Goal: Transaction & Acquisition: Subscribe to service/newsletter

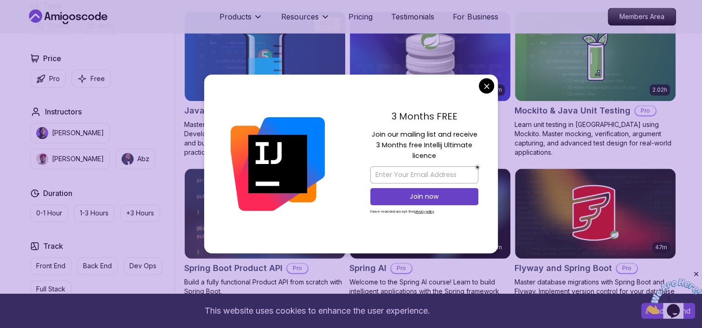
scroll to position [1133, 0]
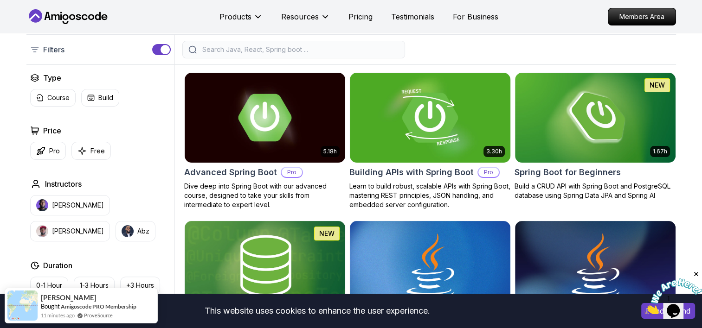
scroll to position [299, 0]
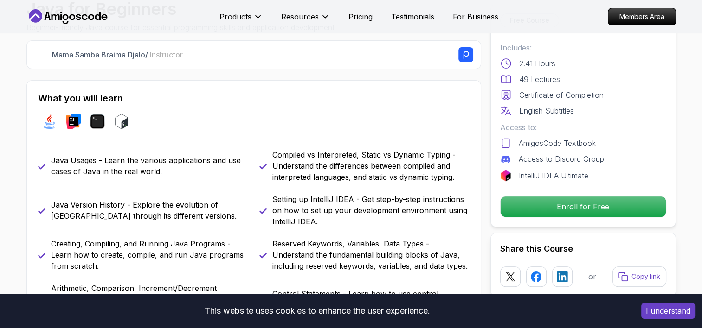
scroll to position [417, 0]
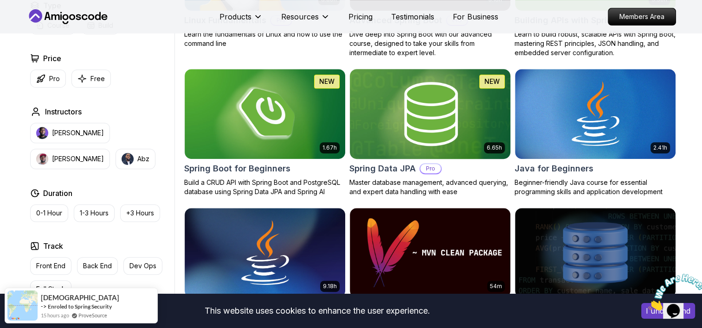
scroll to position [510, 0]
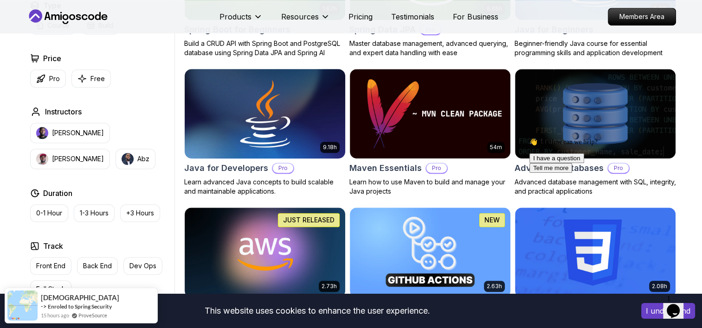
click at [234, 173] on h2 "Java for Developers" at bounding box center [226, 168] width 84 height 13
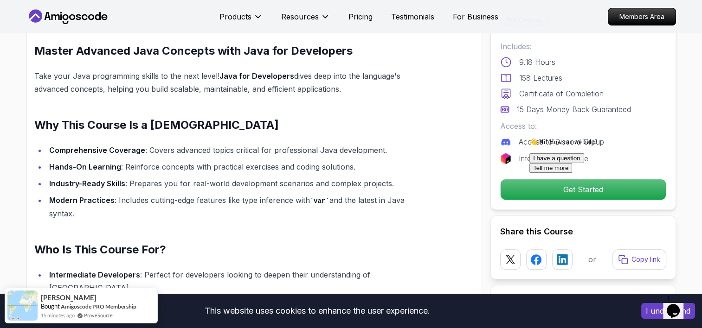
scroll to position [742, 0]
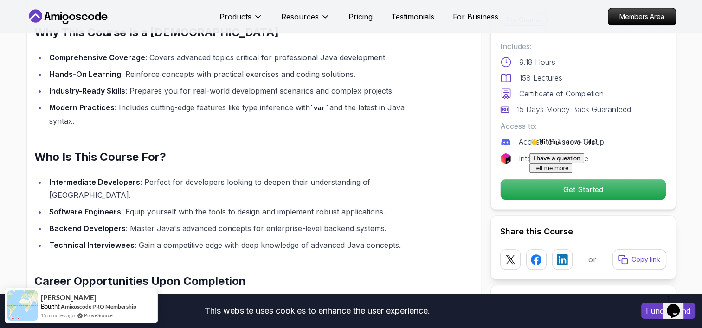
click at [577, 173] on div "👋 Hi! How can we help? I have a question Tell me more" at bounding box center [612, 155] width 167 height 35
click at [576, 173] on div "👋 Hi! How can we help? I have a question Tell me more" at bounding box center [612, 155] width 167 height 35
click at [529, 138] on icon "Chat attention grabber" at bounding box center [529, 138] width 0 height 0
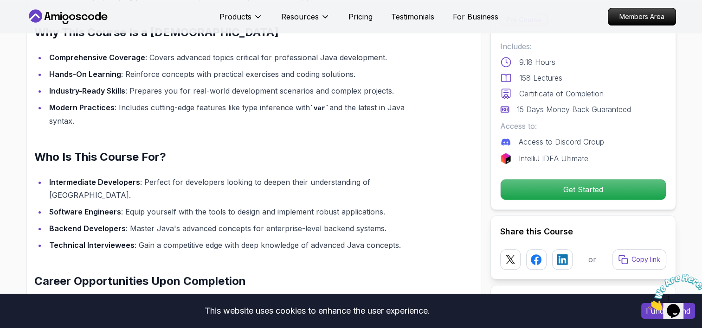
click at [579, 200] on div "Get Started" at bounding box center [583, 189] width 166 height 21
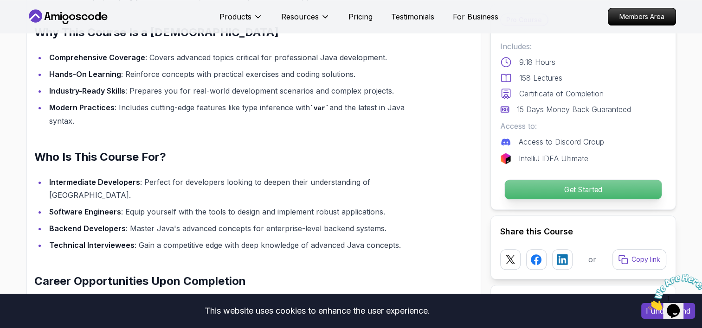
click at [582, 192] on p "Get Started" at bounding box center [582, 189] width 157 height 19
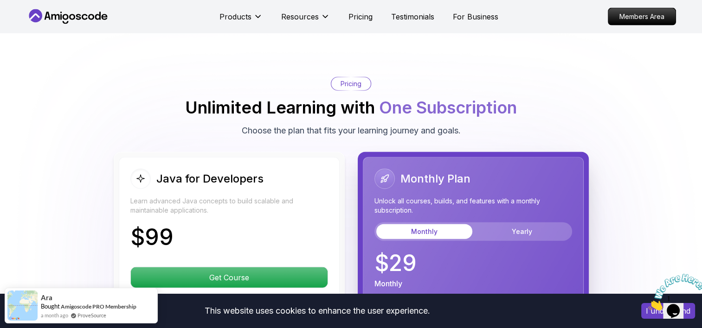
scroll to position [2200, 0]
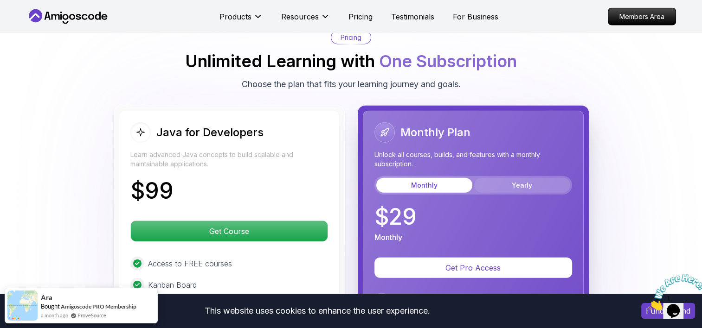
click at [492, 178] on button "Yearly" at bounding box center [522, 185] width 96 height 15
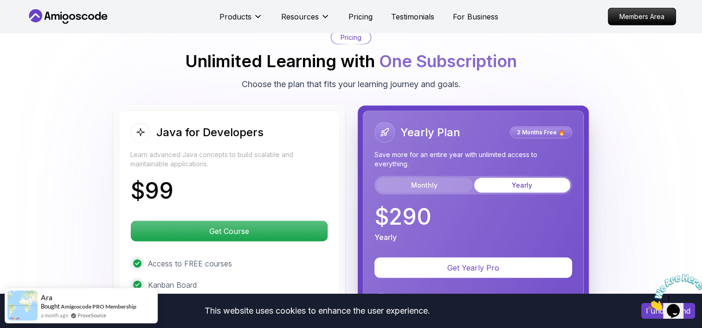
click at [436, 178] on button "Monthly" at bounding box center [424, 185] width 96 height 15
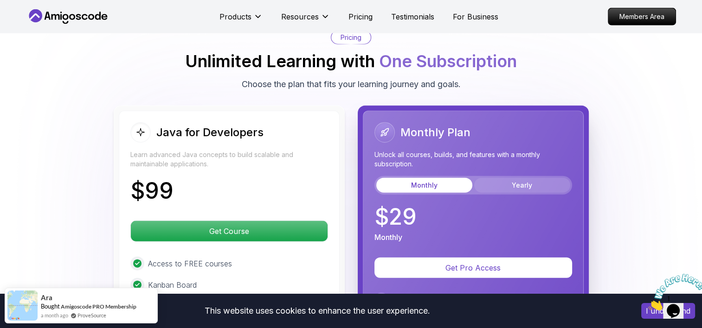
click at [540, 178] on button "Yearly" at bounding box center [522, 185] width 96 height 15
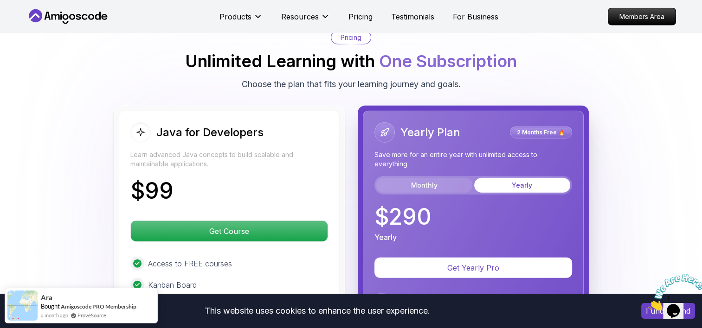
click at [432, 178] on button "Monthly" at bounding box center [424, 185] width 96 height 15
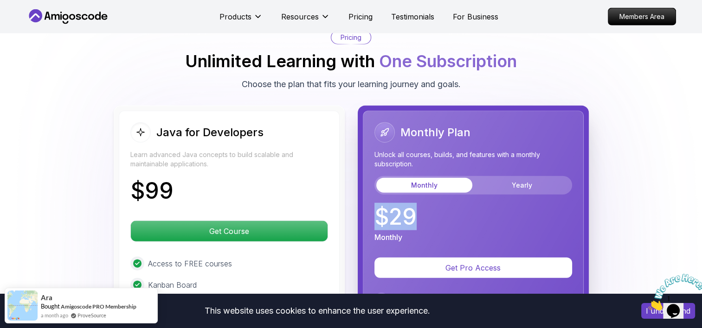
drag, startPoint x: 427, startPoint y: 203, endPoint x: 369, endPoint y: 203, distance: 57.5
click at [369, 203] on div "Monthly Plan Unlock all courses, builds, and features with a monthly subscripti…" at bounding box center [473, 311] width 221 height 400
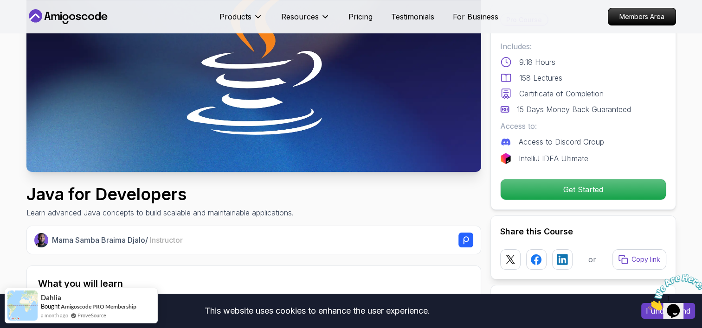
scroll to position [185, 0]
